Goal: Transaction & Acquisition: Purchase product/service

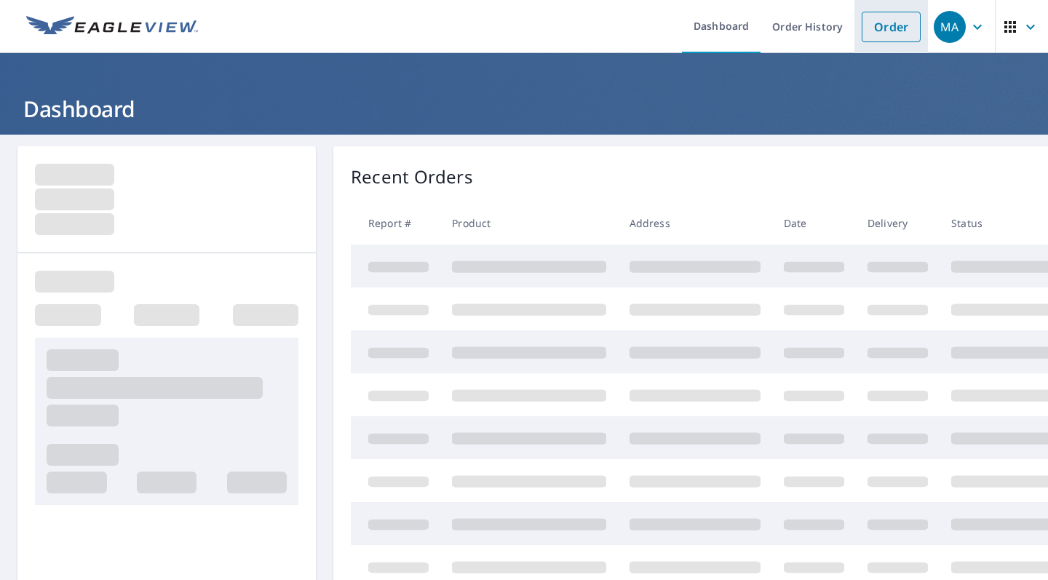
click at [896, 25] on link "Order" at bounding box center [890, 27] width 59 height 31
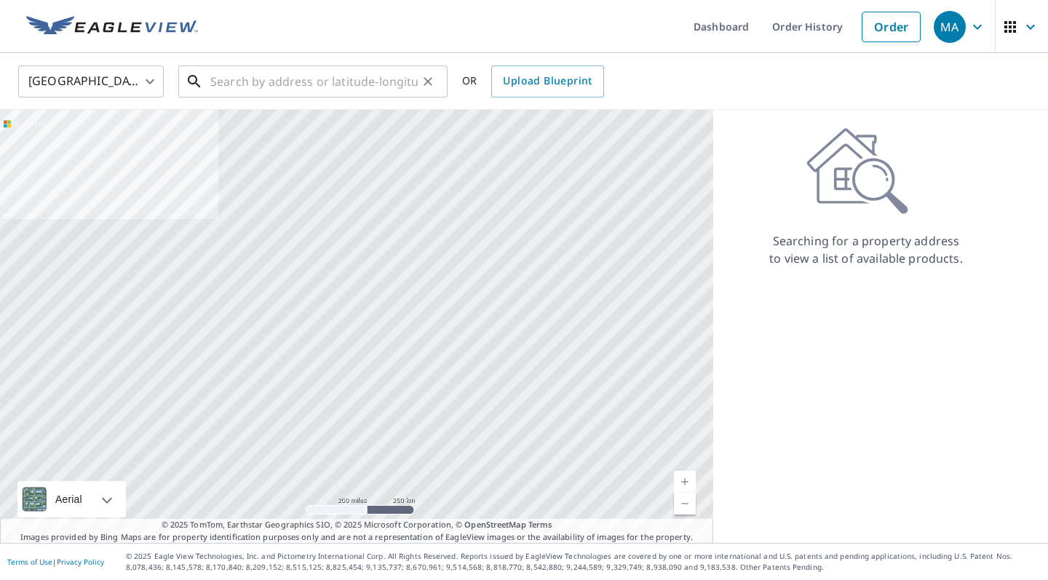
click at [404, 76] on input "text" at bounding box center [313, 81] width 207 height 41
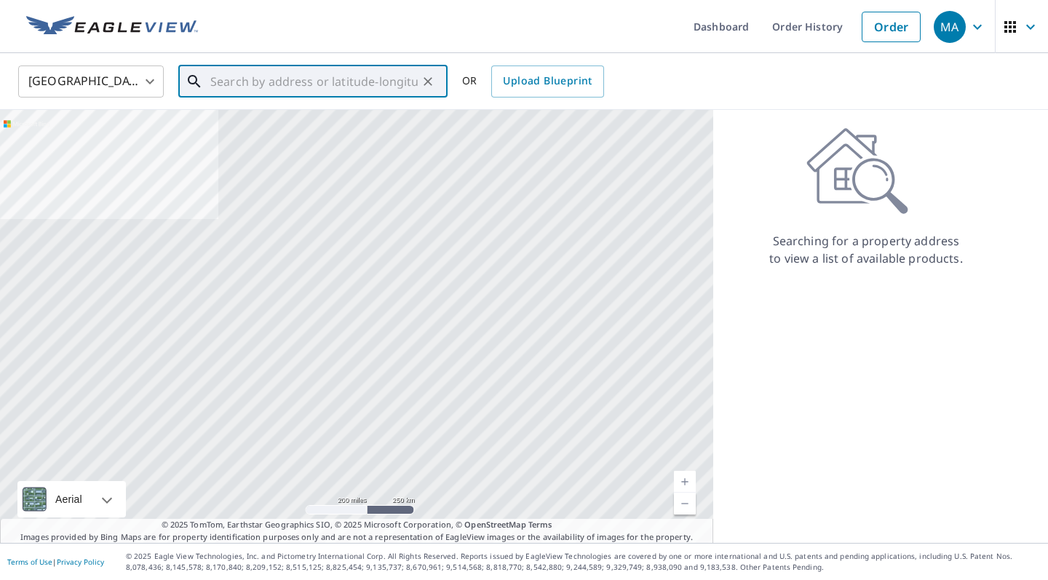
paste input "[STREET_ADDRESS][PERSON_NAME]"
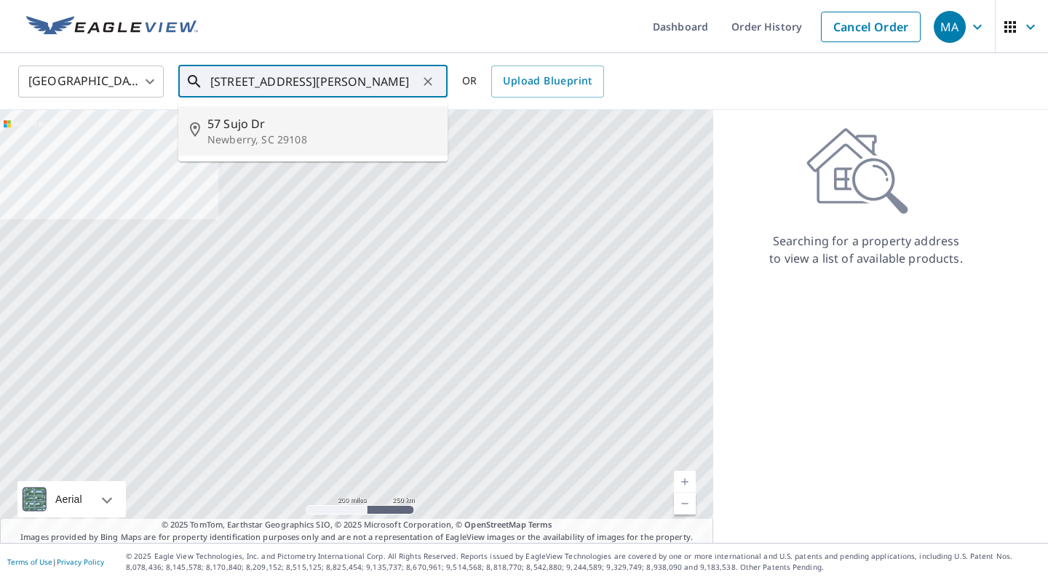
click at [333, 127] on span "57 Sujo Dr" at bounding box center [321, 123] width 228 height 17
type input "[STREET_ADDRESS][PERSON_NAME]"
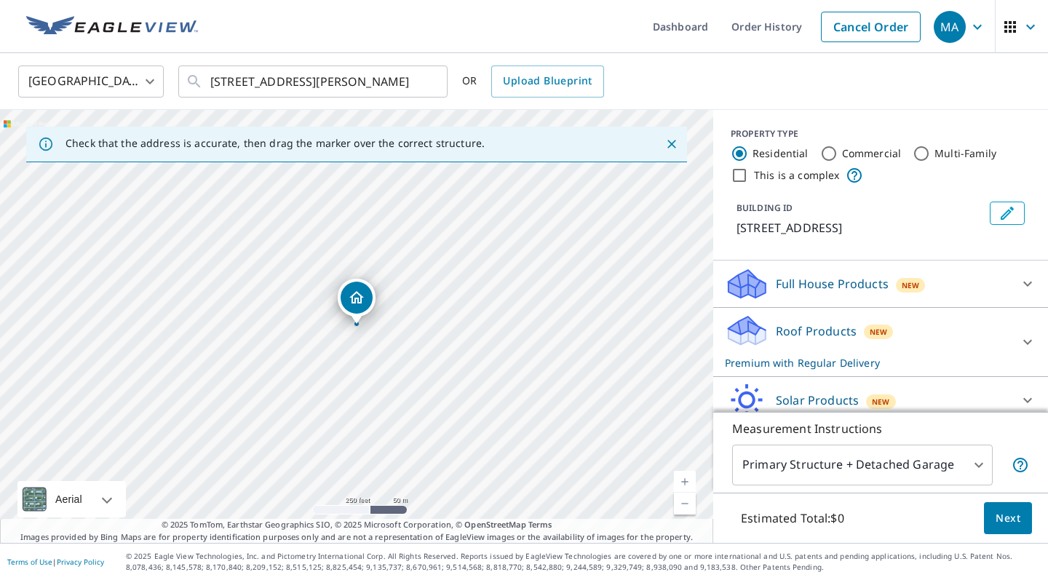
click at [1003, 516] on span "Next" at bounding box center [1007, 518] width 25 height 18
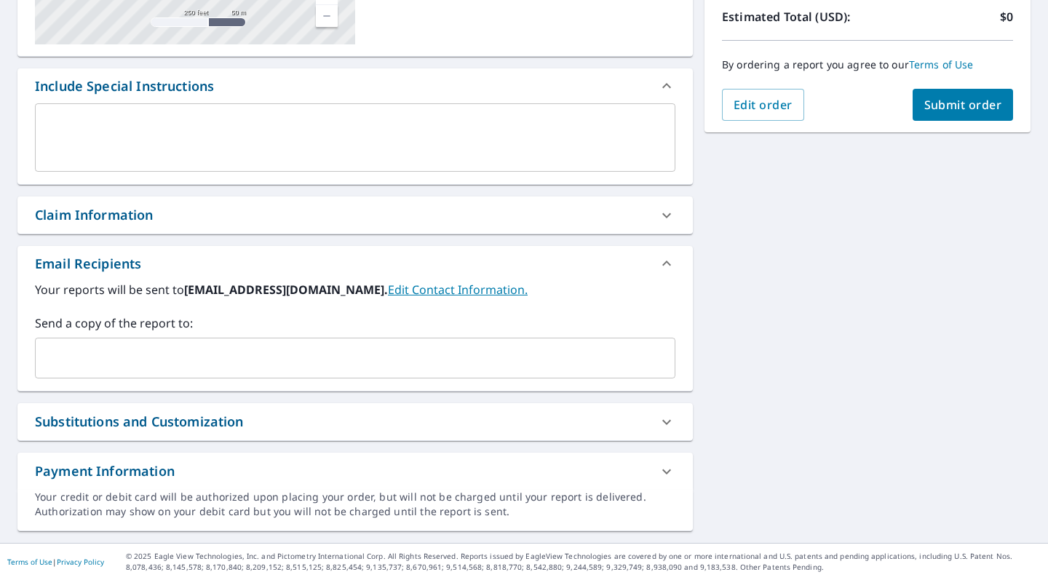
scroll to position [332, 0]
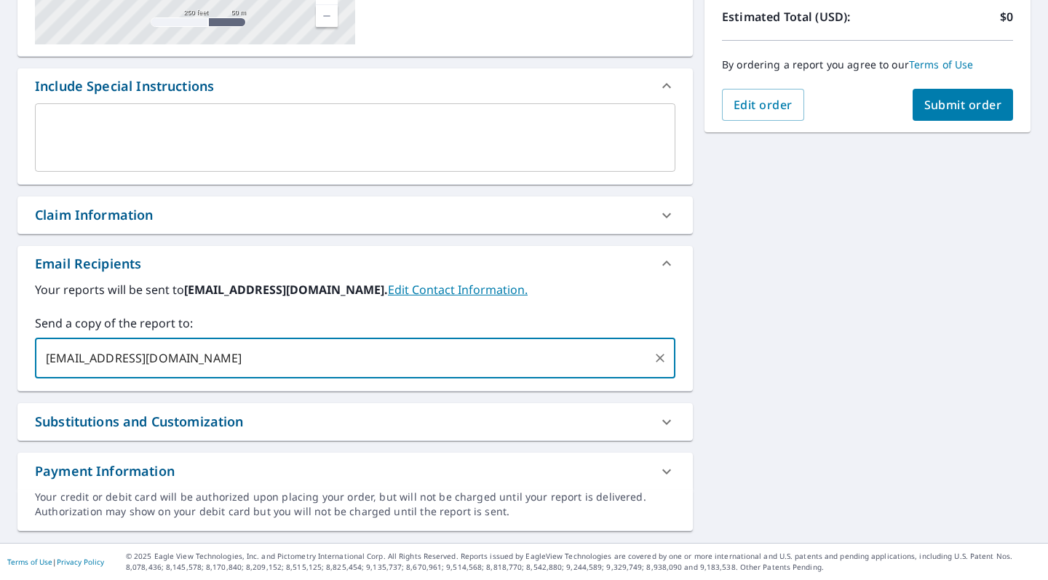
type input "[EMAIL_ADDRESS][DOMAIN_NAME]"
checkbox input "true"
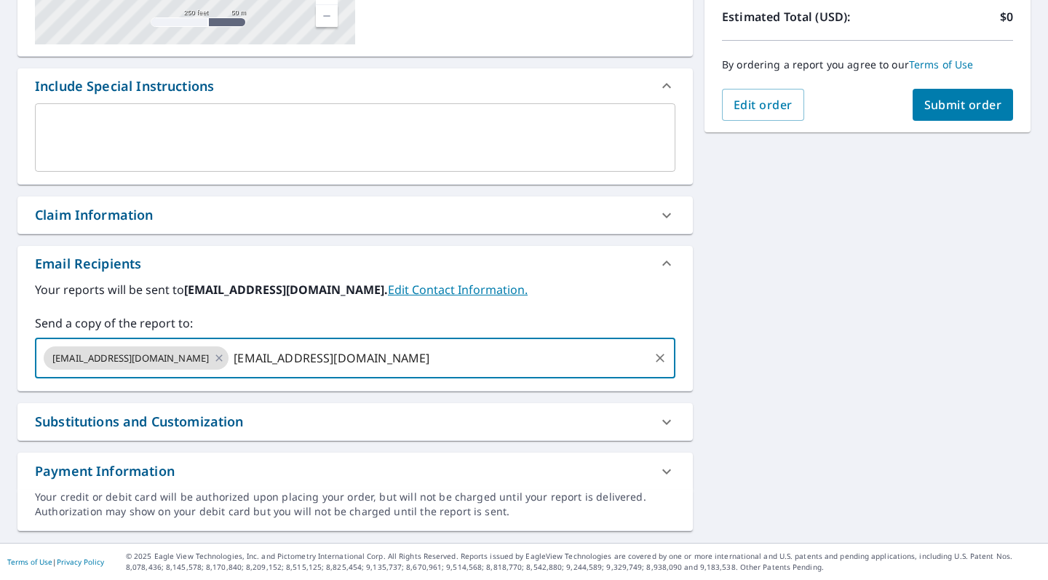
type input "[EMAIL_ADDRESS][DOMAIN_NAME]"
click at [953, 104] on span "Submit order" at bounding box center [963, 105] width 78 height 16
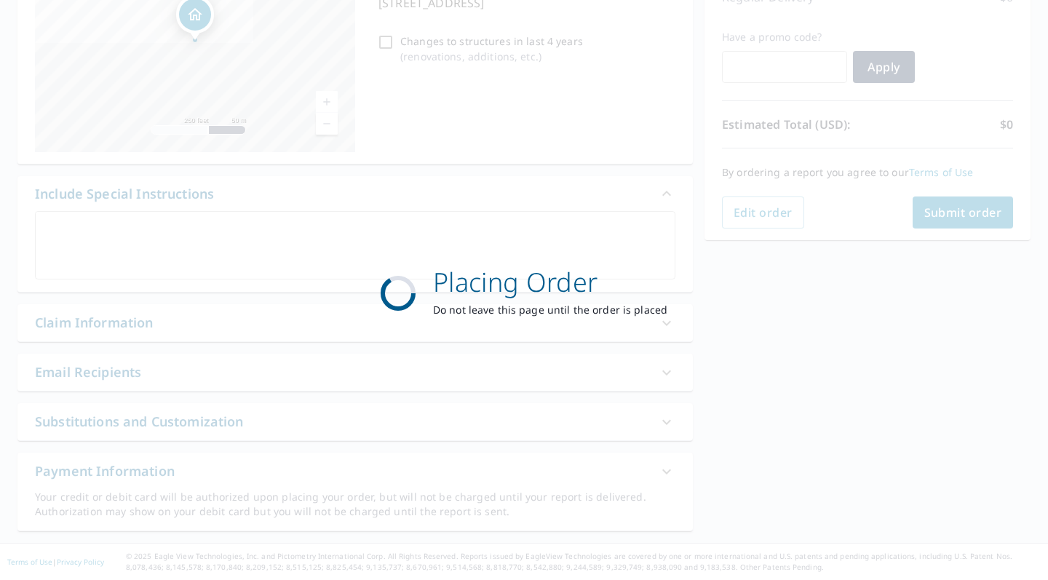
checkbox input "true"
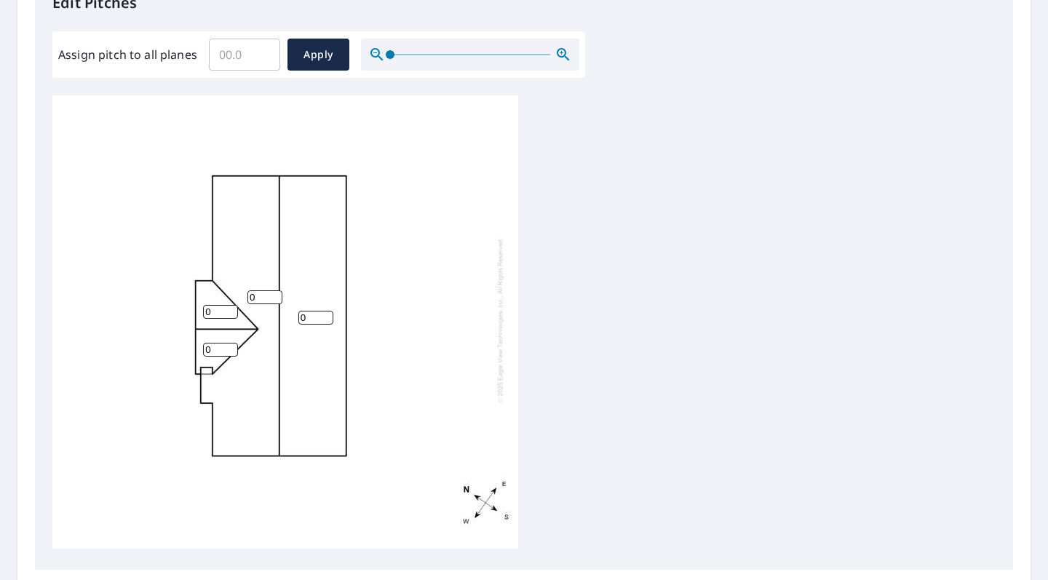
scroll to position [426, 0]
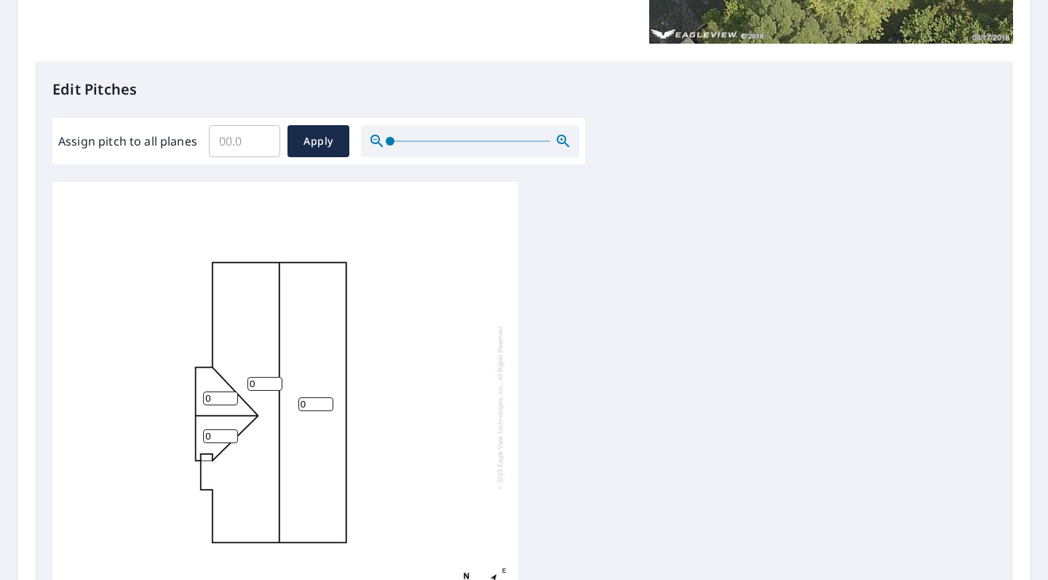
scroll to position [4, 0]
click at [242, 147] on input "Assign pitch to all planes" at bounding box center [244, 141] width 71 height 41
type input "5"
click at [304, 141] on span "Apply" at bounding box center [318, 141] width 39 height 18
type input "5"
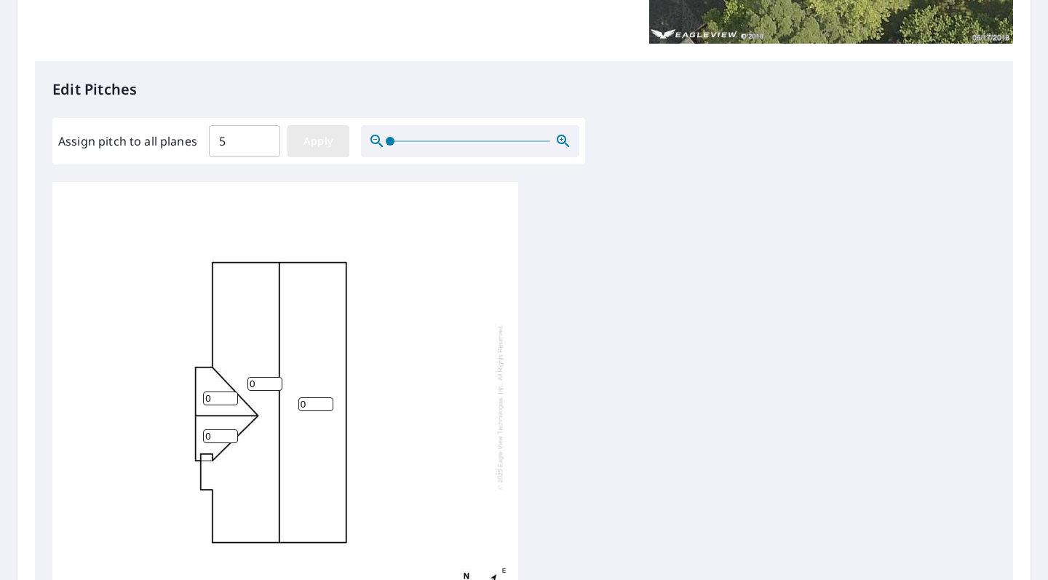
type input "5"
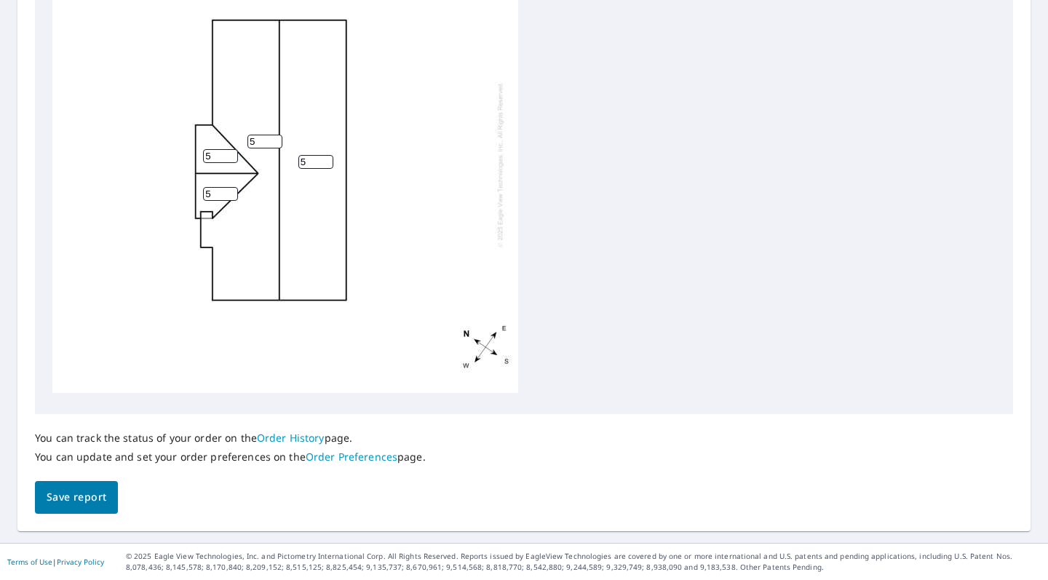
scroll to position [571, 0]
click at [63, 501] on span "Save report" at bounding box center [77, 498] width 60 height 18
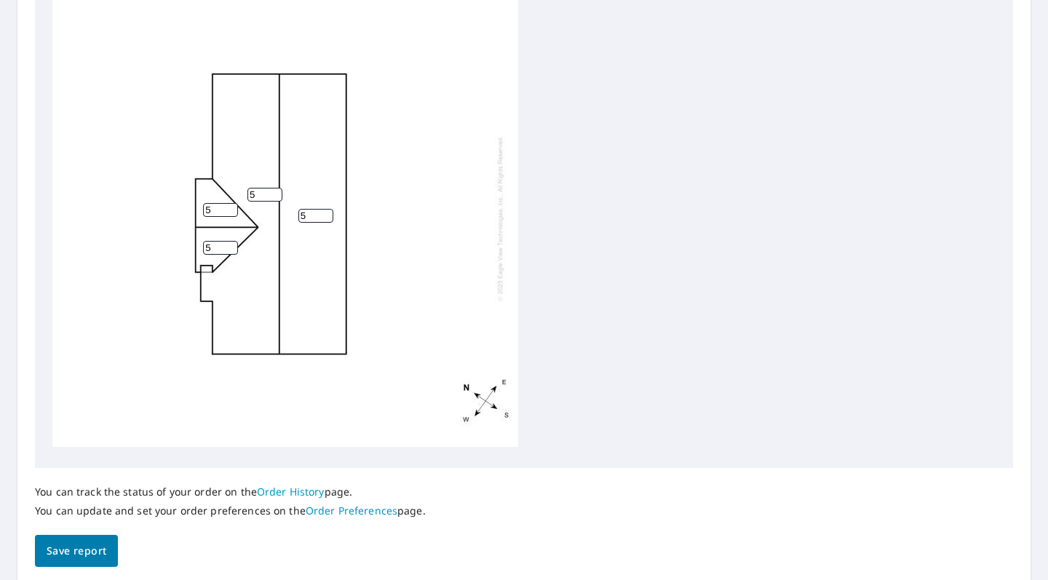
scroll to position [0, 0]
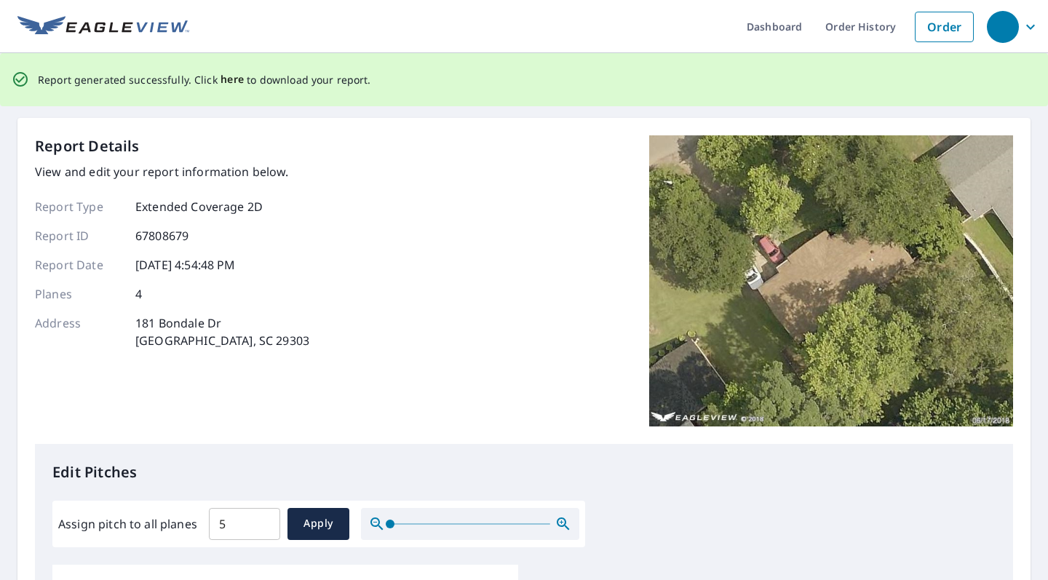
click at [227, 79] on span "here" at bounding box center [232, 80] width 24 height 18
